Goal: Transaction & Acquisition: Purchase product/service

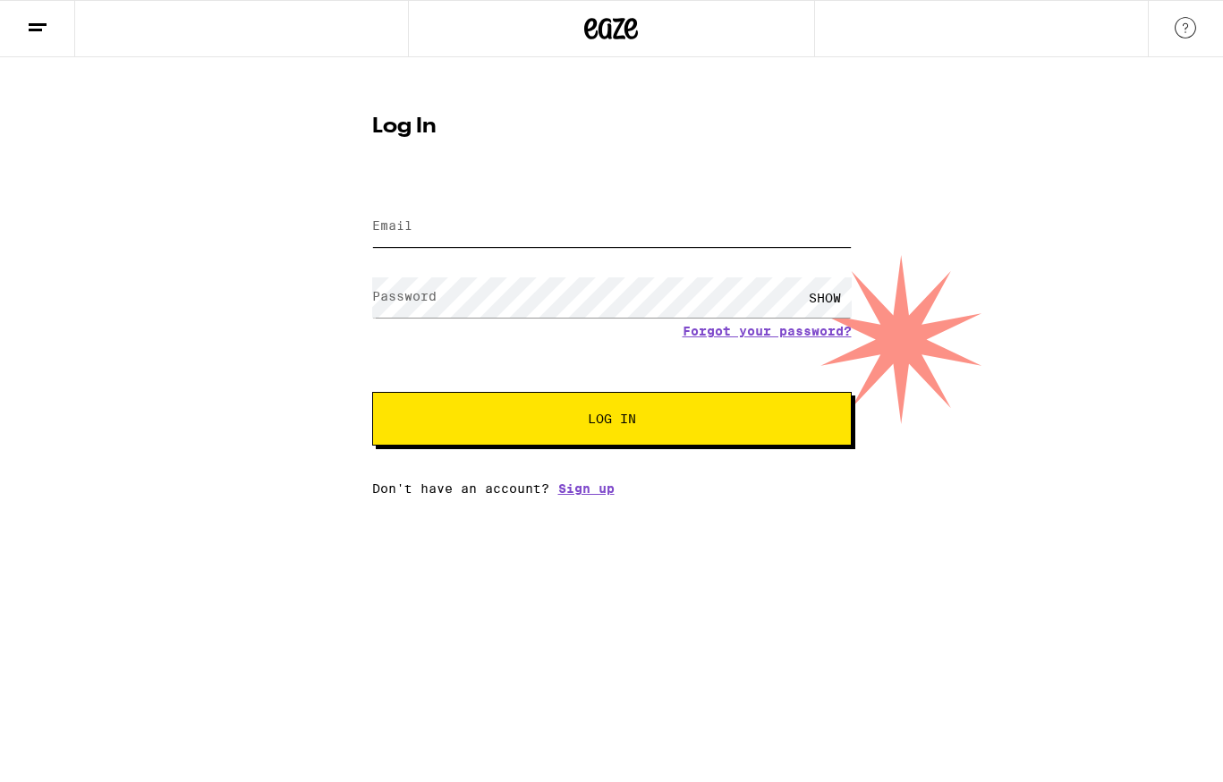
type input "[EMAIL_ADDRESS][DOMAIN_NAME]"
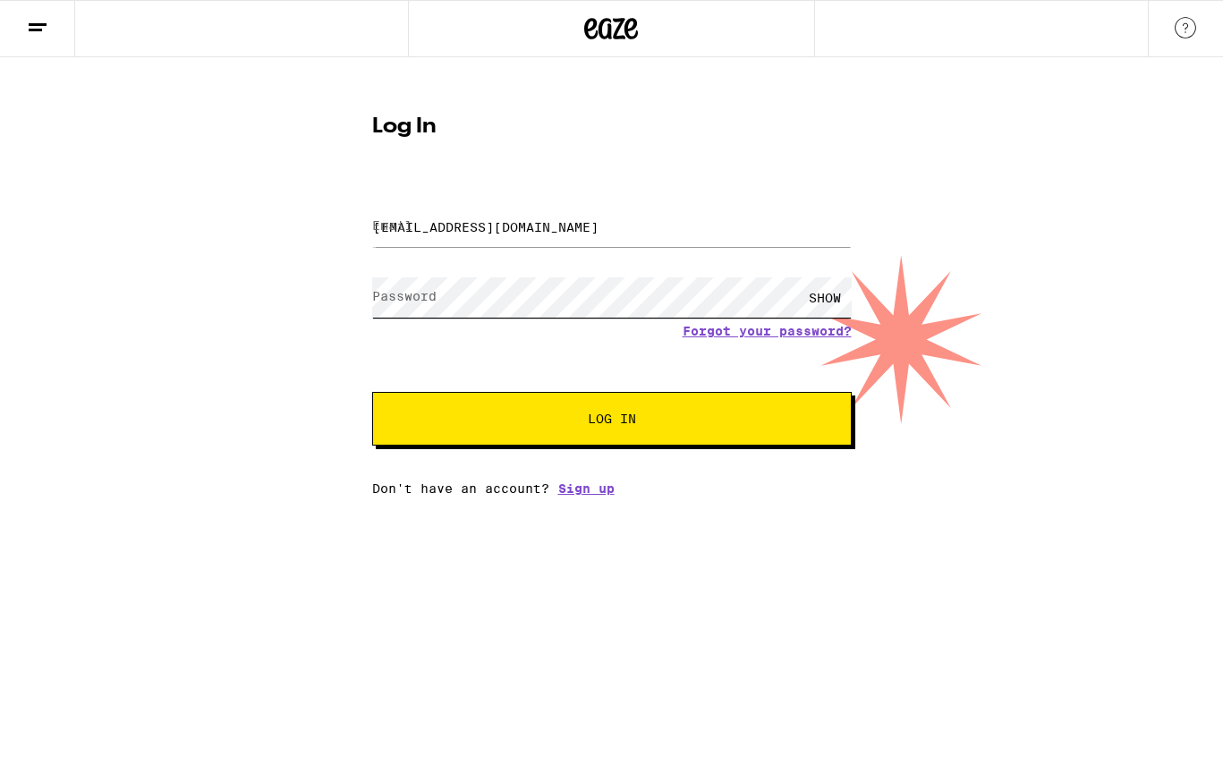
click at [611, 421] on button "Log In" at bounding box center [612, 419] width 480 height 54
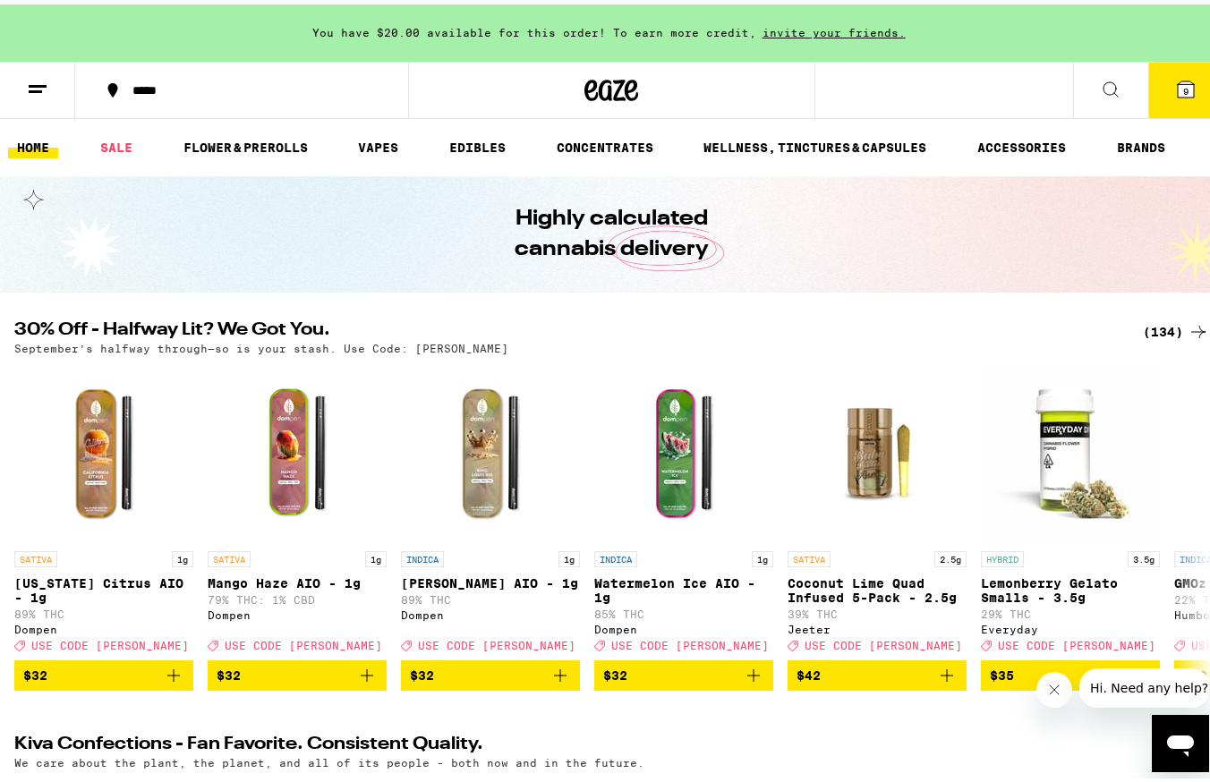
click at [1157, 335] on div "(134)" at bounding box center [1176, 327] width 66 height 21
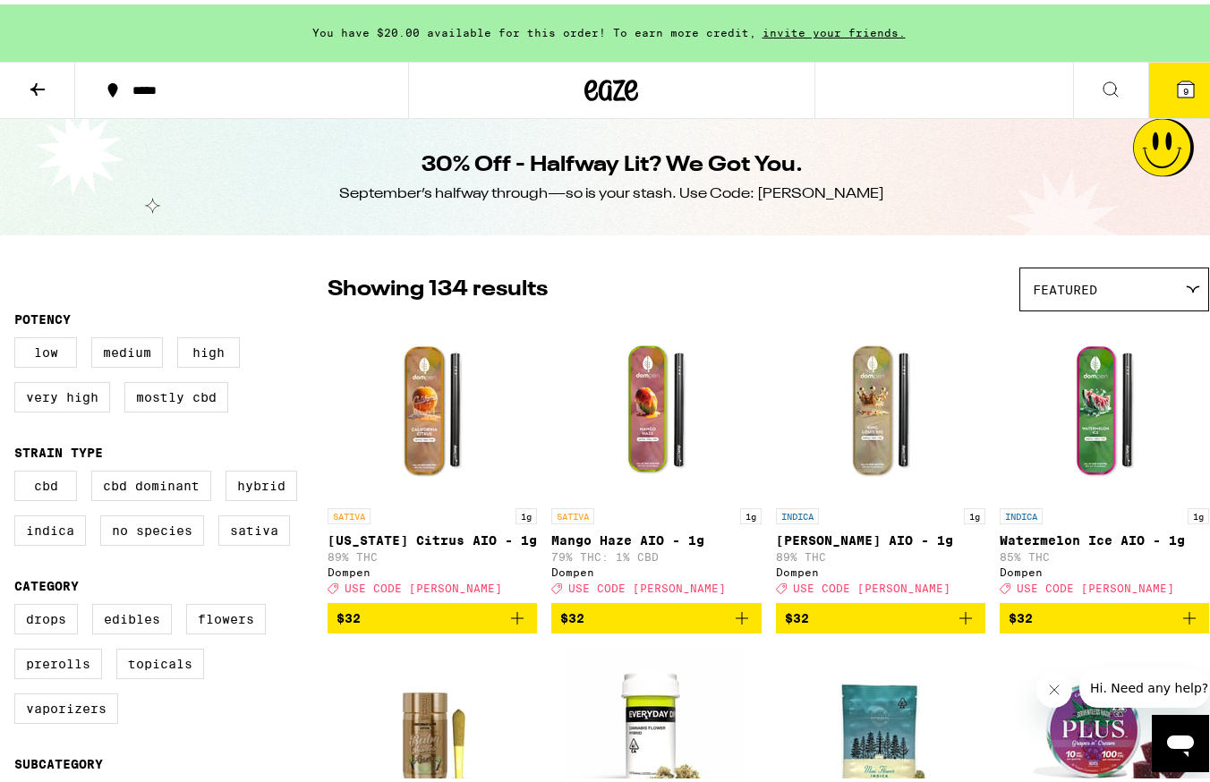
drag, startPoint x: 1107, startPoint y: 269, endPoint x: 1098, endPoint y: 271, distance: 9.1
click at [1098, 271] on div "Featured" at bounding box center [1114, 285] width 188 height 42
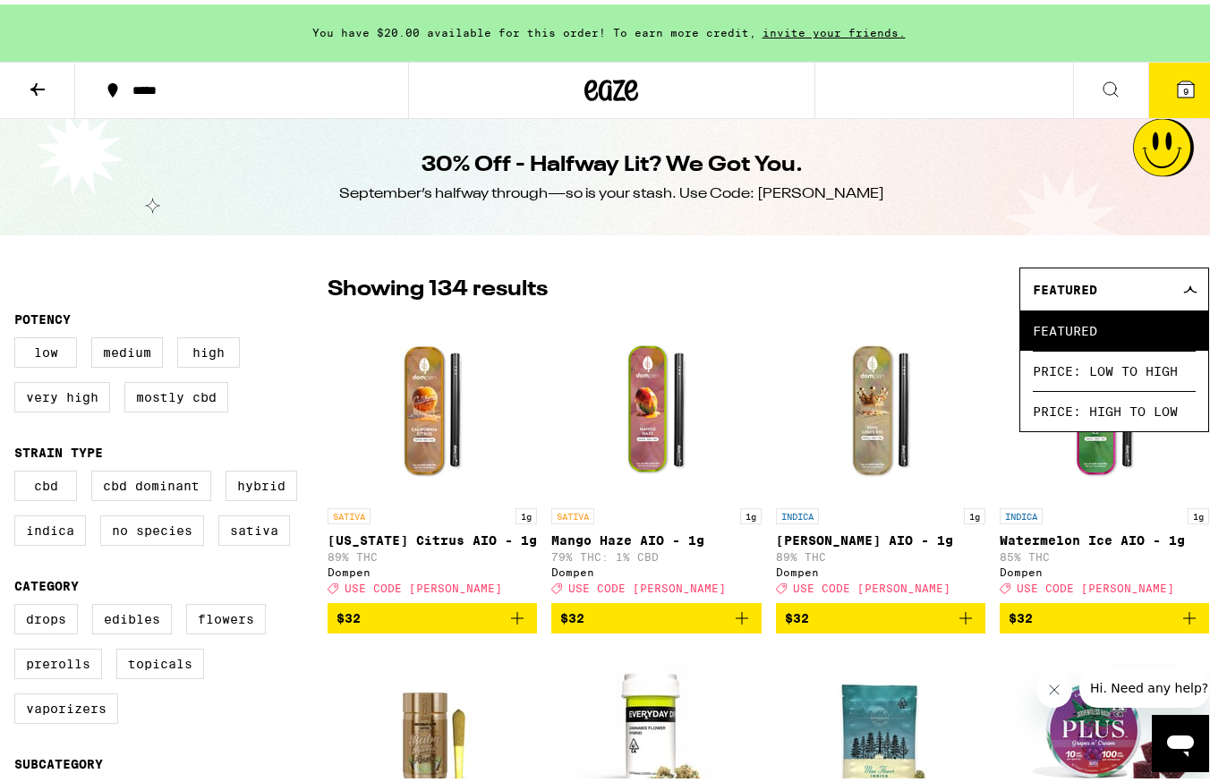
click at [270, 308] on fieldset "Potency Low Medium High Very High Mostly CBD" at bounding box center [170, 365] width 313 height 115
click at [158, 630] on label "Edibles" at bounding box center [132, 615] width 80 height 30
click at [19, 603] on input "Edibles" at bounding box center [18, 602] width 1 height 1
checkbox input "true"
